Goal: Transaction & Acquisition: Purchase product/service

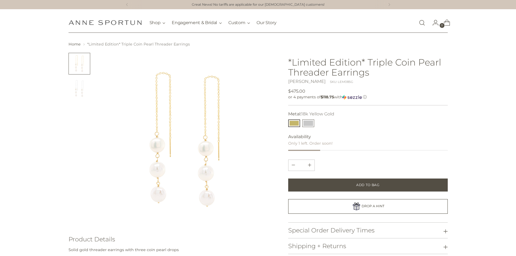
click at [308, 123] on button "14k White Gold" at bounding box center [309, 124] width 12 height 8
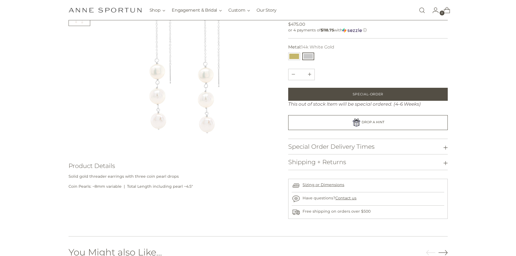
scroll to position [81, 0]
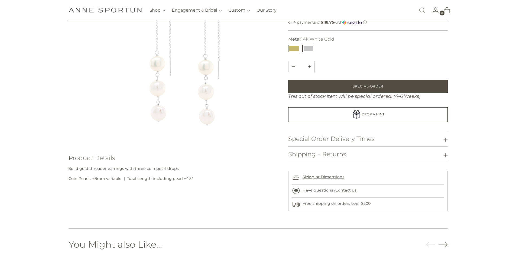
click at [294, 49] on button "18k Yellow Gold" at bounding box center [294, 49] width 12 height 8
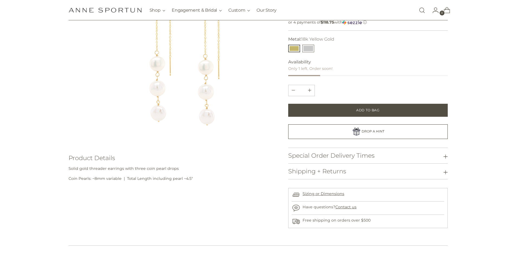
click at [314, 48] on button "14k White Gold" at bounding box center [309, 49] width 12 height 8
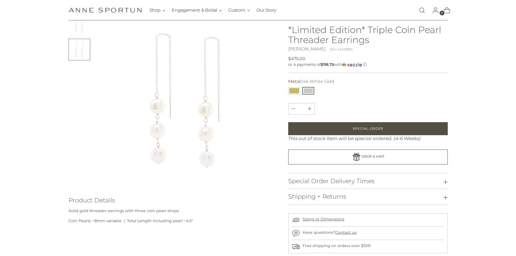
scroll to position [27, 0]
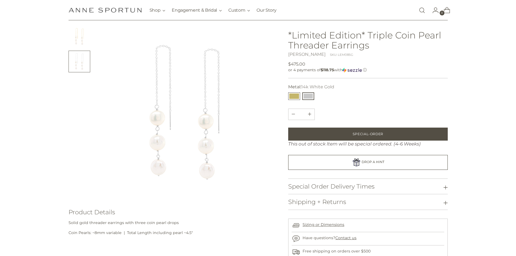
click at [290, 96] on button "18k Yellow Gold" at bounding box center [294, 96] width 12 height 8
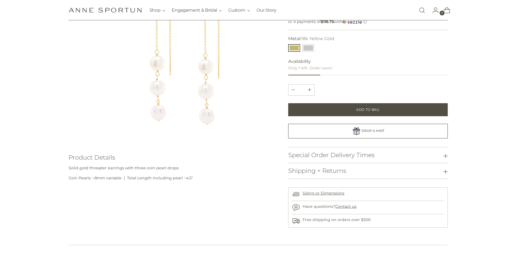
scroll to position [27, 0]
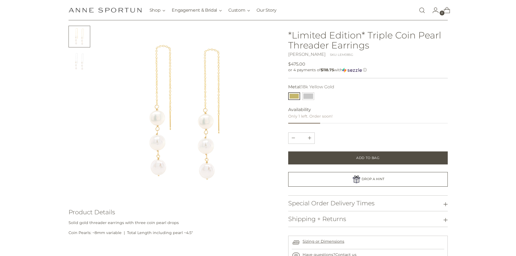
click at [28, 130] on section "Home *Limited Edition* Triple Coin Pearl Threader Earrings" at bounding box center [258, 148] width 516 height 268
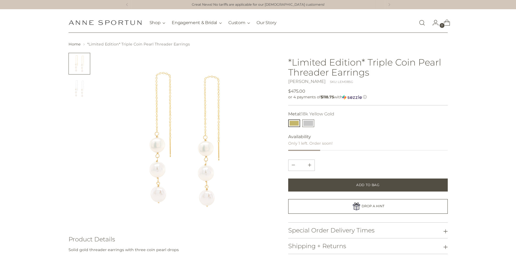
click at [306, 123] on button "14k White Gold" at bounding box center [309, 124] width 12 height 8
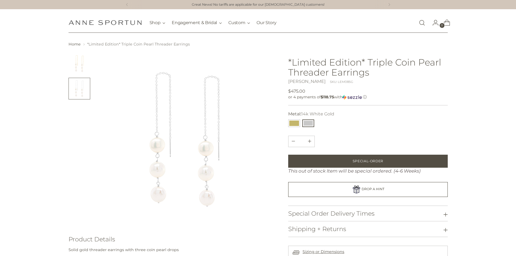
click at [373, 133] on div "**********" at bounding box center [367, 169] width 159 height 233
click at [15, 59] on section "Home *Limited Edition* Triple Coin Pearl Threader Earrings" at bounding box center [258, 166] width 516 height 251
